Goal: Check status: Check status

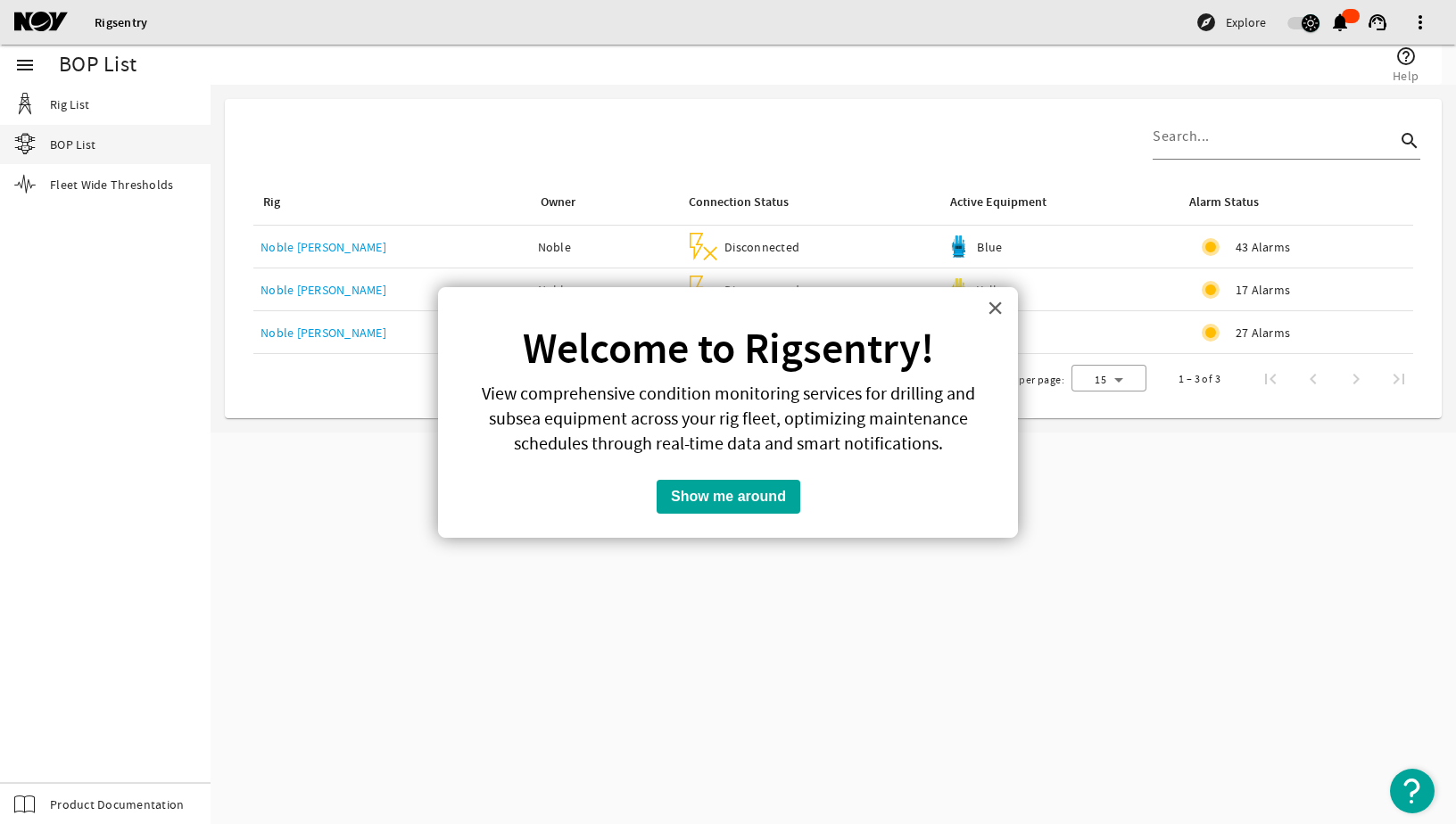
click at [1003, 307] on div "× Welcome to Rigsentry! View comprehensive condition monitoring services for dr…" at bounding box center [727, 413] width 579 height 252
click at [986, 303] on div "× Welcome to Rigsentry! View comprehensive condition monitoring services for dr…" at bounding box center [727, 413] width 579 height 252
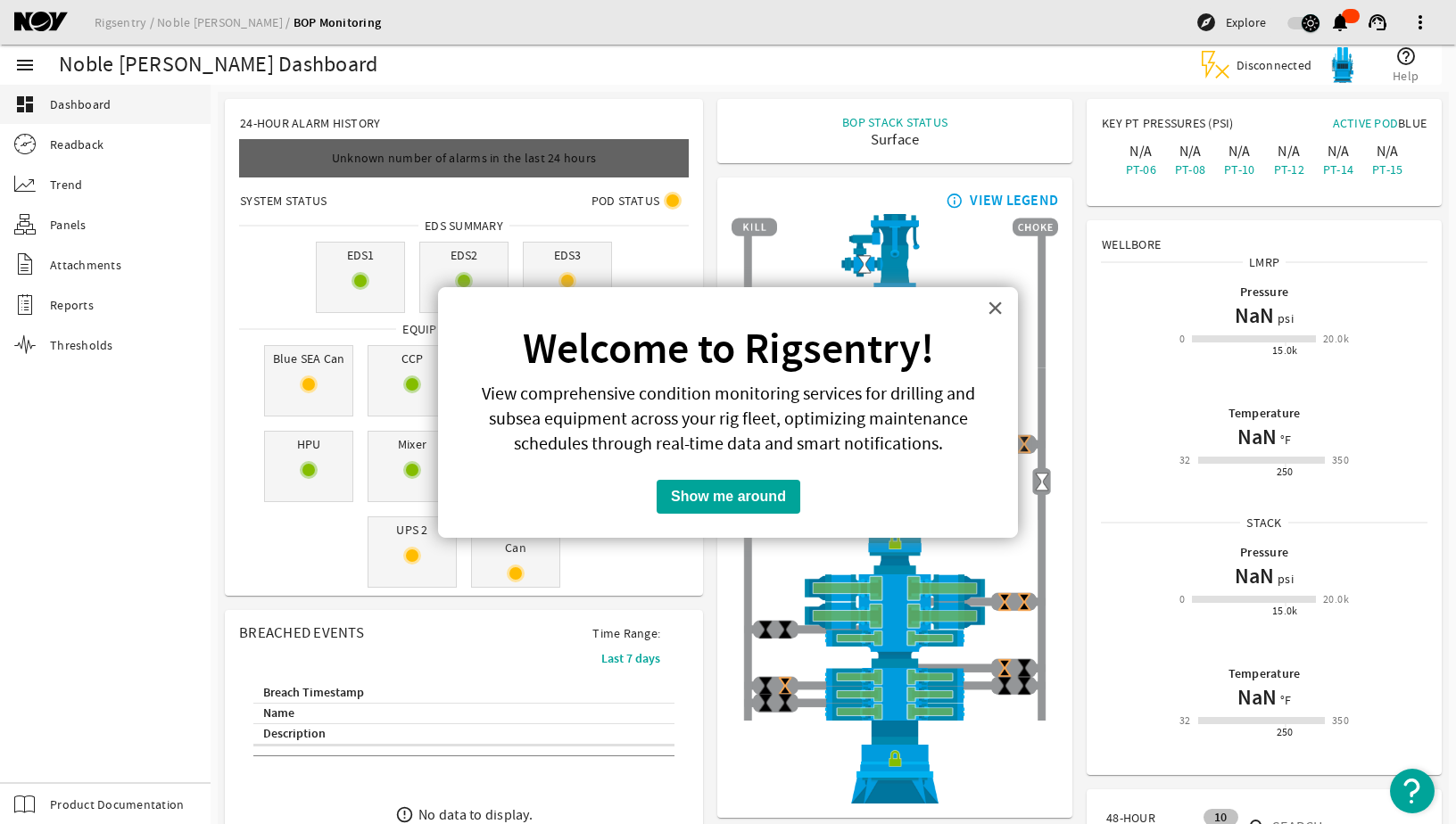
click at [997, 308] on button "×" at bounding box center [994, 307] width 17 height 29
